Goal: Ask a question

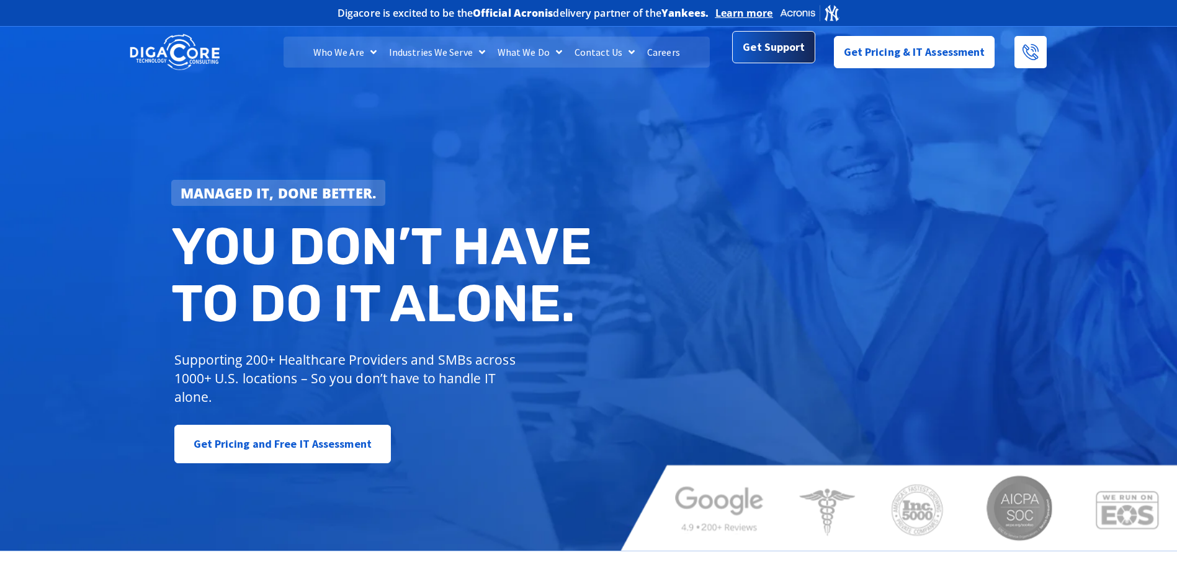
click at [751, 43] on span "Get Support" at bounding box center [774, 47] width 62 height 25
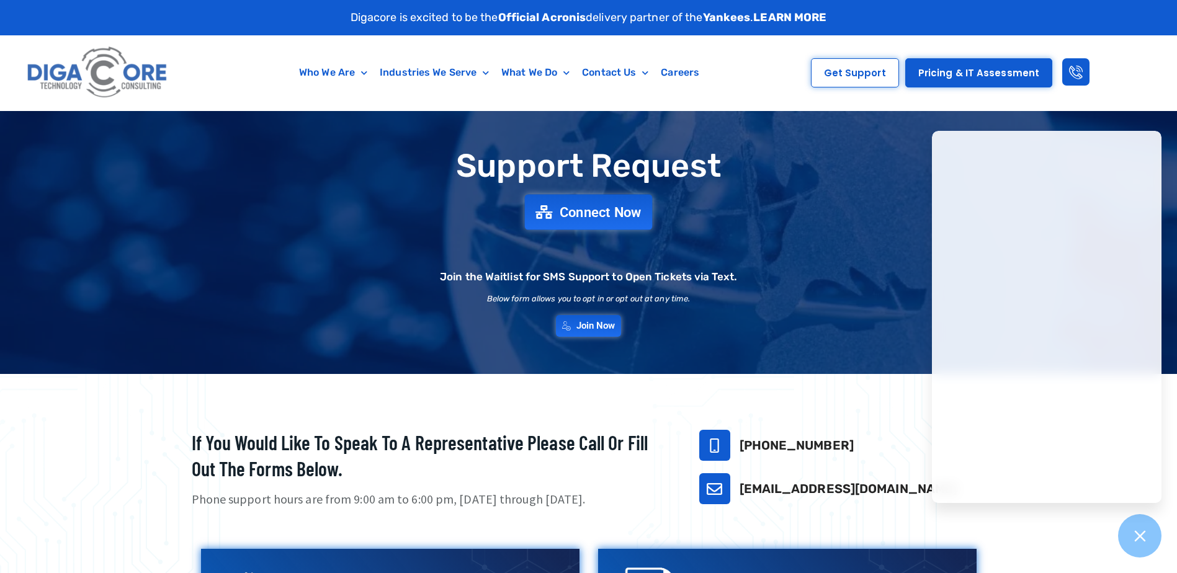
click at [587, 211] on span "Connect Now" at bounding box center [601, 212] width 82 height 14
click at [623, 212] on span "Connect Now" at bounding box center [601, 212] width 82 height 14
